Goal: Navigation & Orientation: Find specific page/section

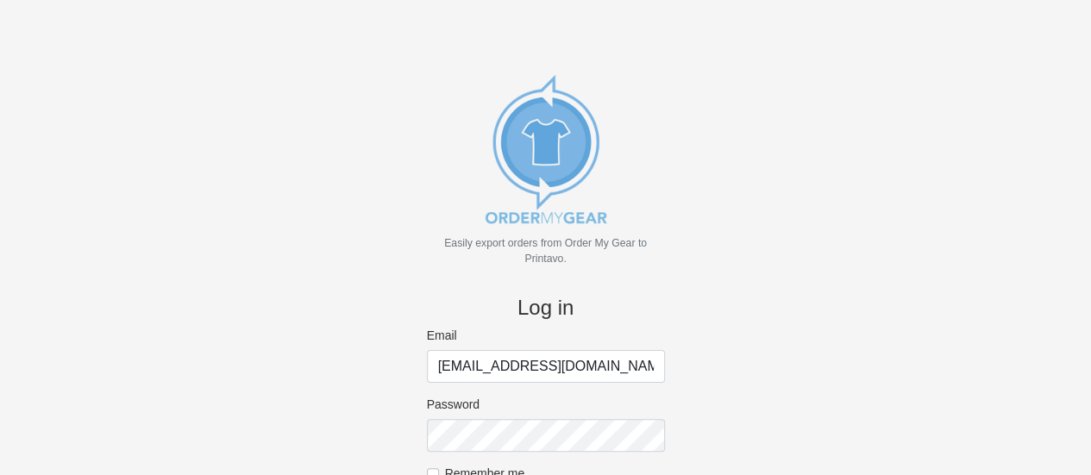
scroll to position [90, 0]
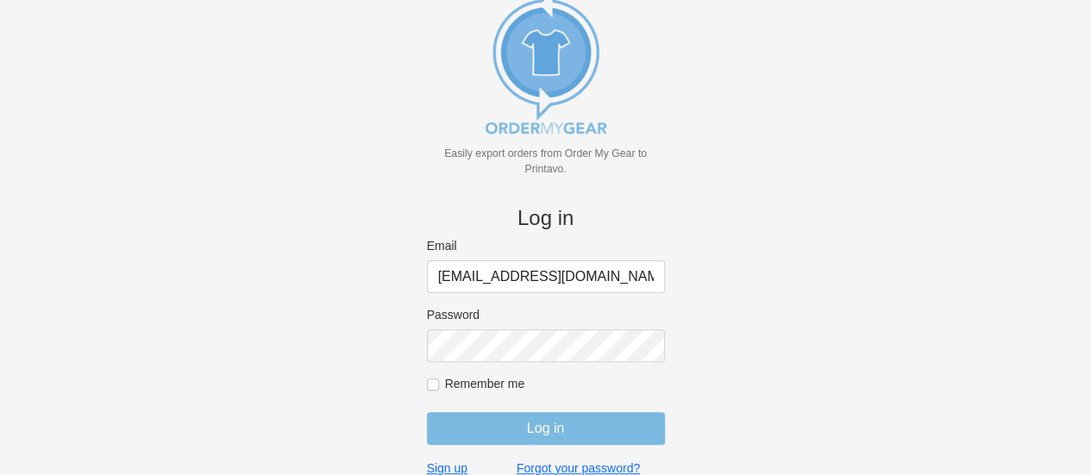
click at [474, 386] on label "Remember me" at bounding box center [555, 384] width 220 height 16
click at [439, 386] on input "Remember me" at bounding box center [433, 385] width 12 height 12
checkbox input "true"
click at [484, 425] on input "Log in" at bounding box center [546, 428] width 238 height 33
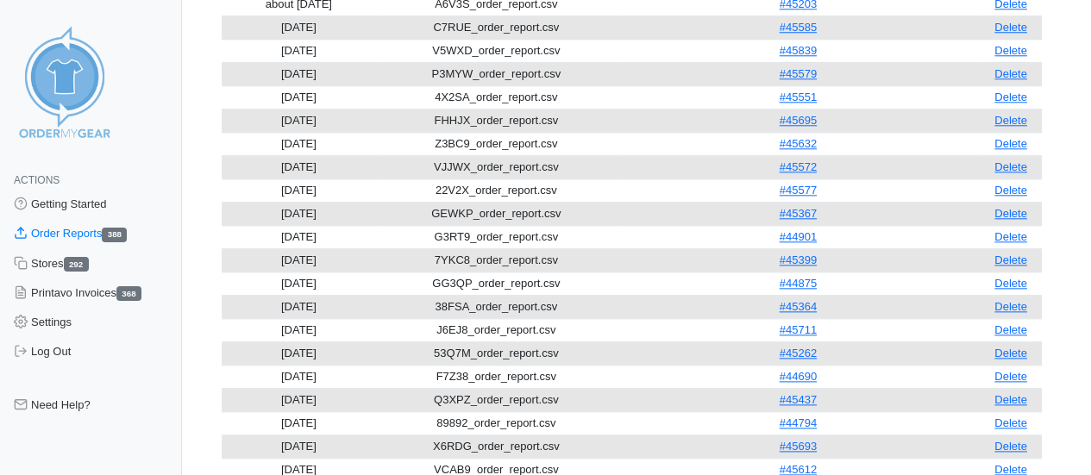
scroll to position [1380, 0]
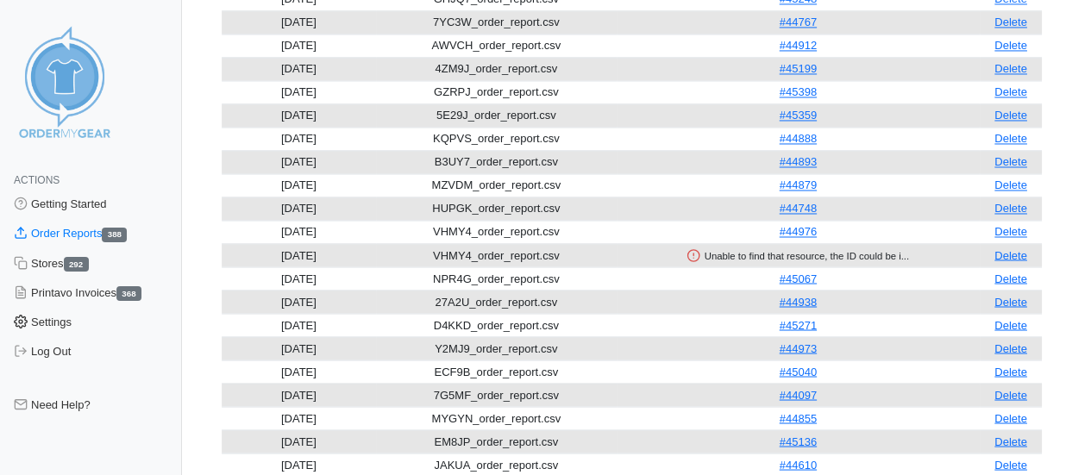
click at [57, 322] on link "Settings" at bounding box center [91, 322] width 182 height 29
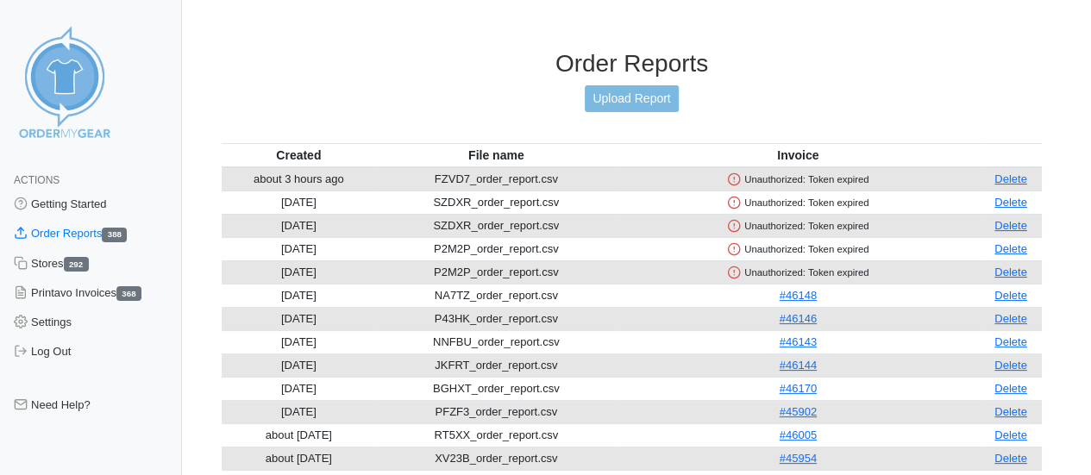
click at [67, 84] on img at bounding box center [64, 81] width 129 height 129
click at [600, 66] on h3 "Order Reports" at bounding box center [632, 63] width 820 height 29
click at [57, 325] on link "Settings" at bounding box center [91, 322] width 182 height 29
click at [87, 412] on link "Need Help?" at bounding box center [91, 405] width 182 height 29
click at [43, 263] on link "Stores 292" at bounding box center [91, 263] width 182 height 29
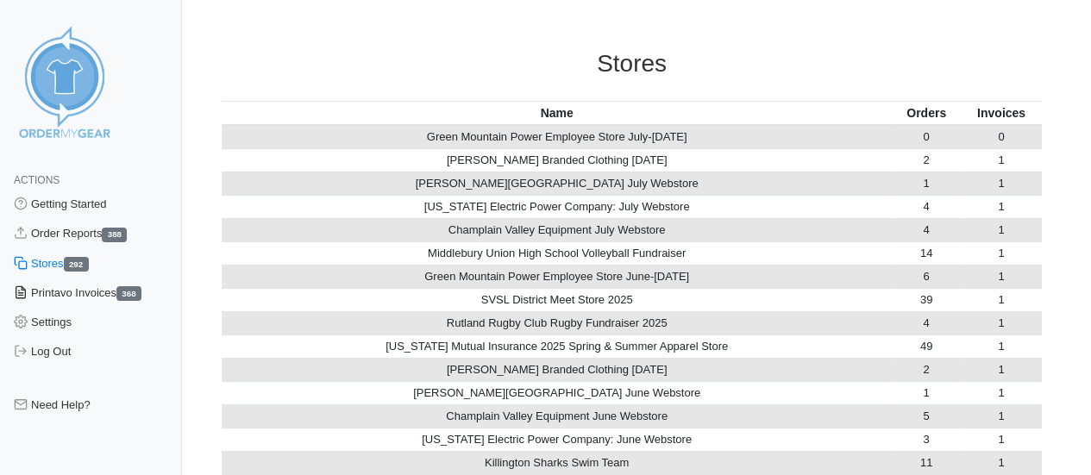
click at [78, 287] on link "Printavo Invoices 368" at bounding box center [91, 293] width 182 height 29
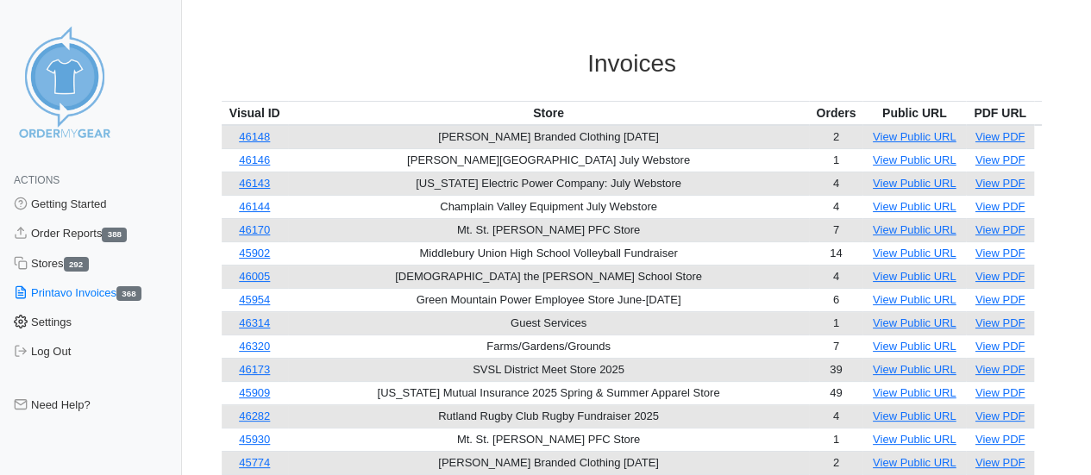
click at [65, 317] on link "Settings" at bounding box center [91, 322] width 182 height 29
click at [81, 204] on link "Getting Started" at bounding box center [91, 204] width 182 height 29
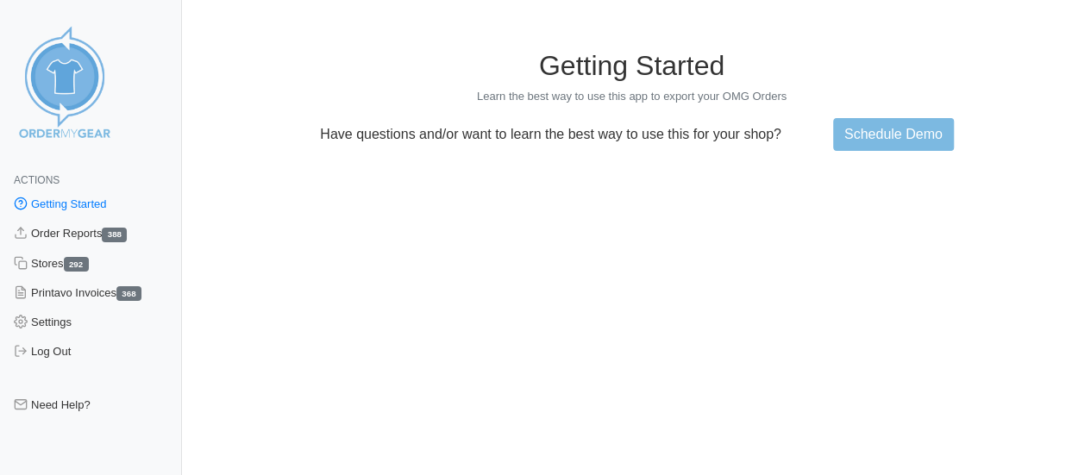
click at [66, 126] on img at bounding box center [64, 81] width 129 height 129
click at [60, 132] on img at bounding box center [64, 81] width 129 height 129
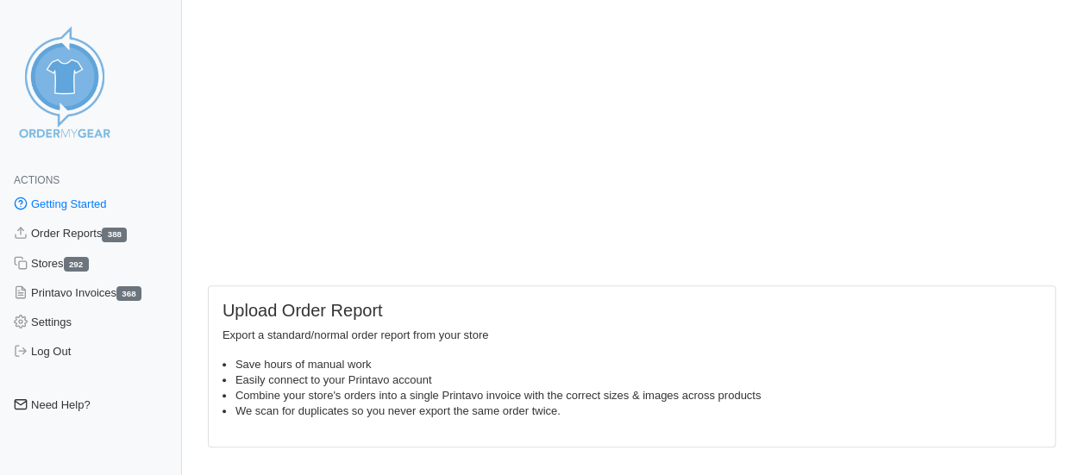
click at [76, 403] on link "Need Help?" at bounding box center [91, 405] width 182 height 29
